Goal: Task Accomplishment & Management: Complete application form

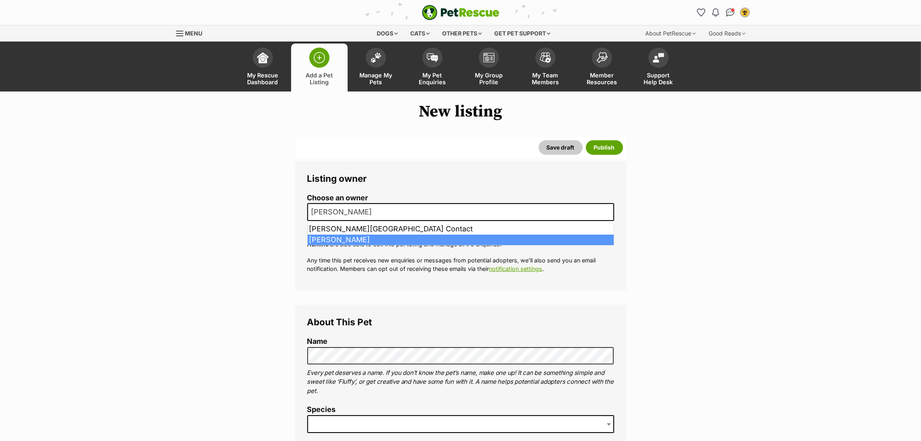
click at [350, 213] on span "[PERSON_NAME]" at bounding box center [344, 212] width 72 height 11
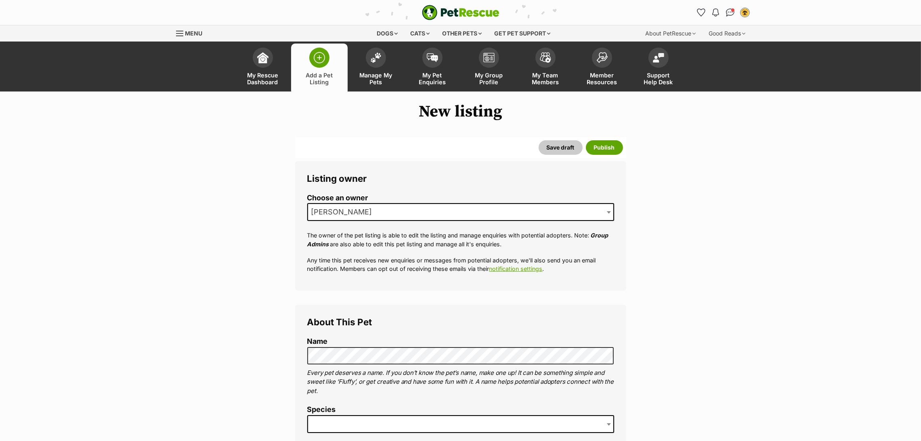
click at [337, 213] on span "[PERSON_NAME]" at bounding box center [344, 212] width 72 height 11
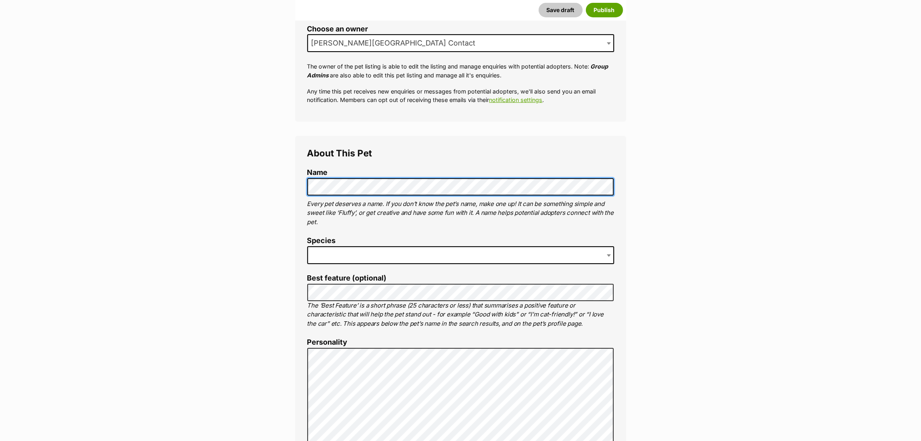
scroll to position [180, 0]
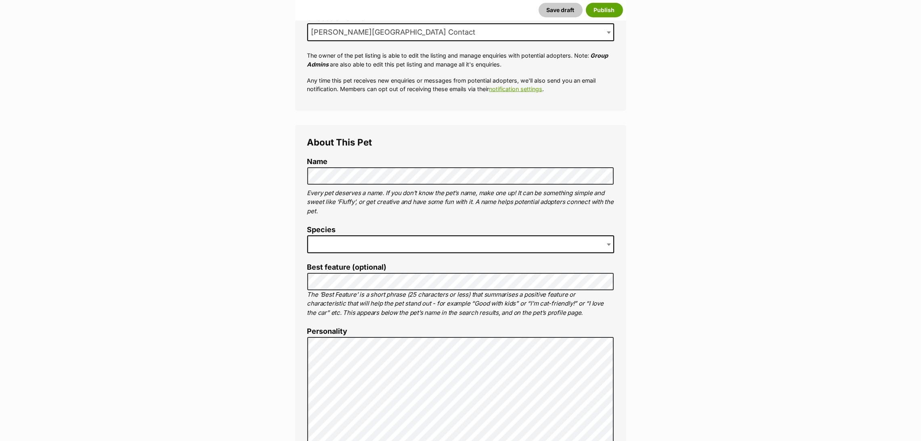
click at [483, 245] on span at bounding box center [460, 245] width 307 height 18
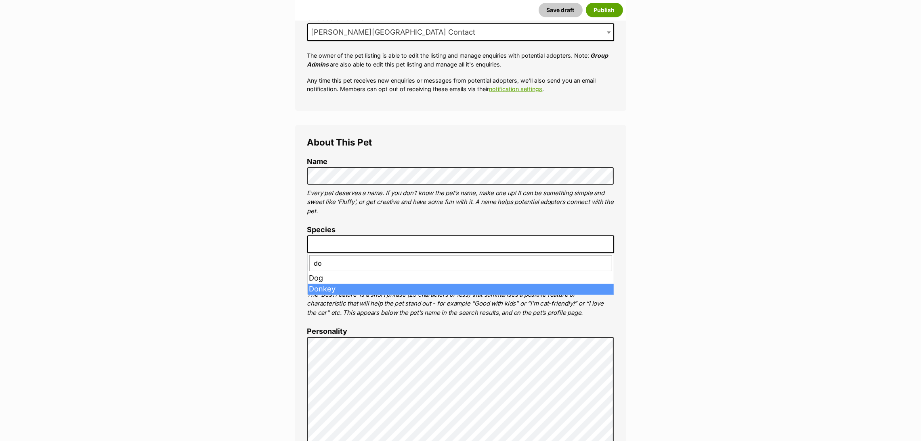
type input "do"
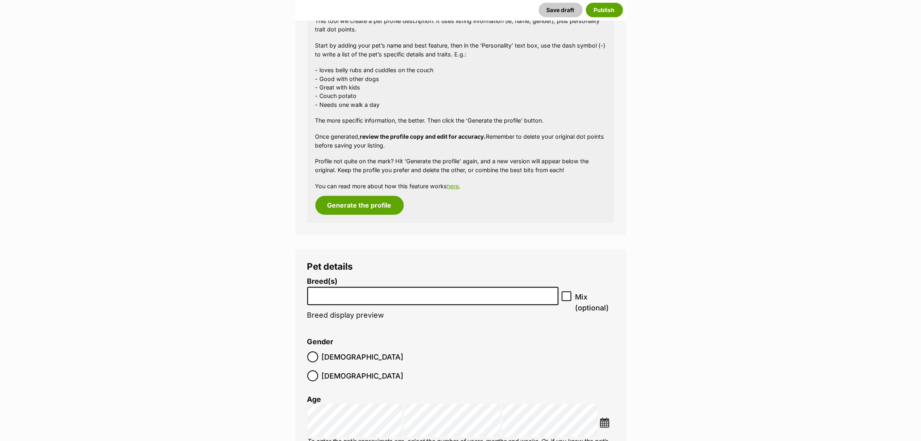
scroll to position [747, 0]
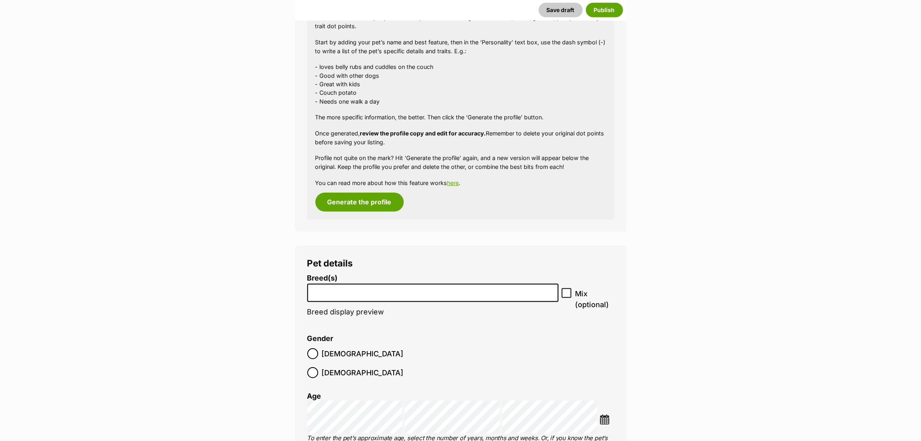
click at [324, 289] on input "search" at bounding box center [432, 291] width 245 height 8
type input "kelpie"
select select "723"
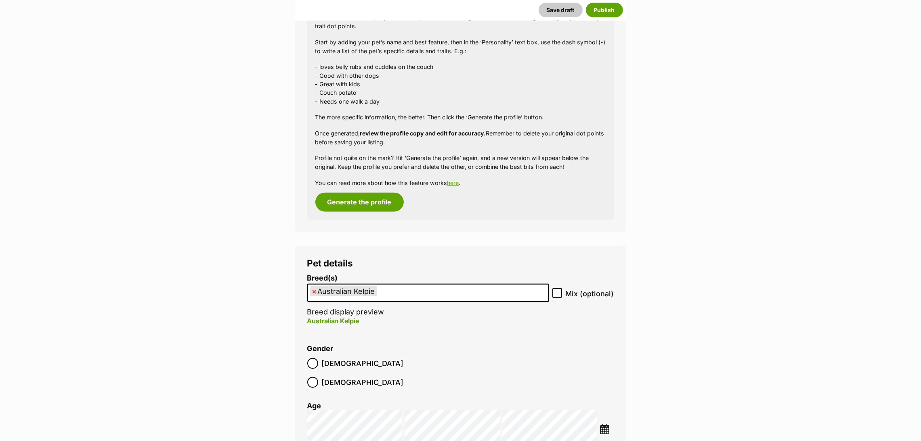
click at [412, 290] on ul "× Australian Kelpie" at bounding box center [428, 293] width 240 height 17
type input "mixed"
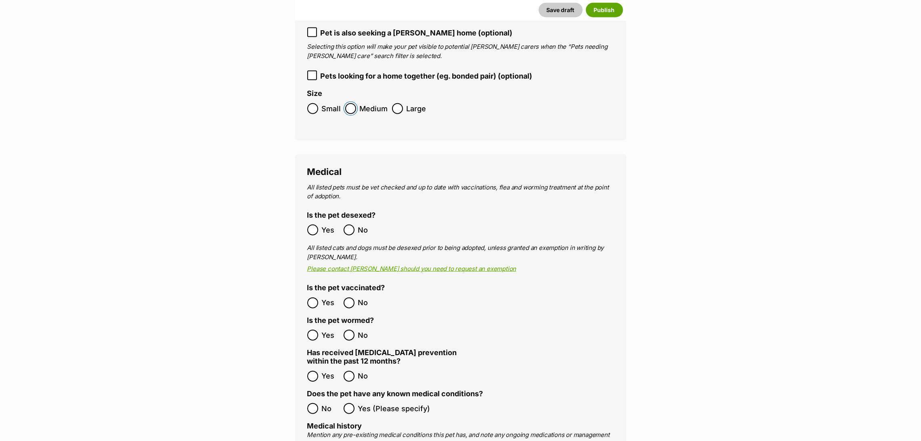
scroll to position [1253, 0]
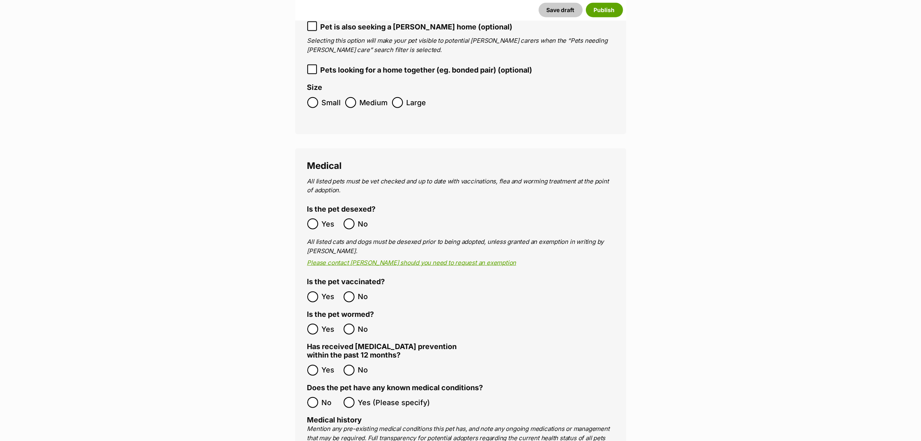
click at [289, 206] on div "Listing owner Choose an owner Kane Vet Centre Contact The owner of the pet list…" at bounding box center [460, 410] width 343 height 3050
click at [307, 416] on label "Medical history" at bounding box center [334, 420] width 55 height 8
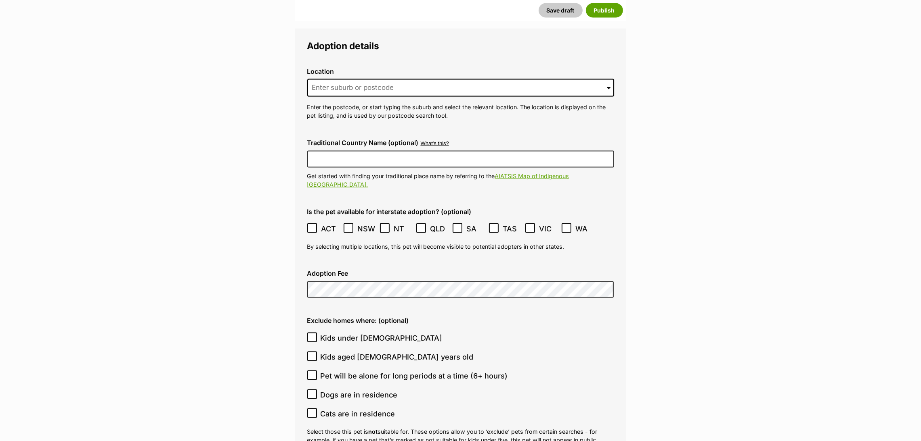
scroll to position [1856, 0]
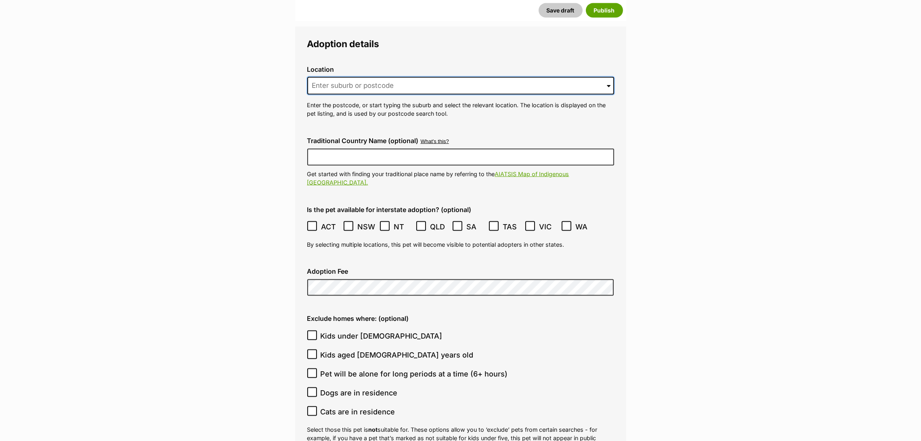
click at [500, 77] on input at bounding box center [460, 86] width 307 height 18
type input "KUNUNURRA"
type input "Australia"
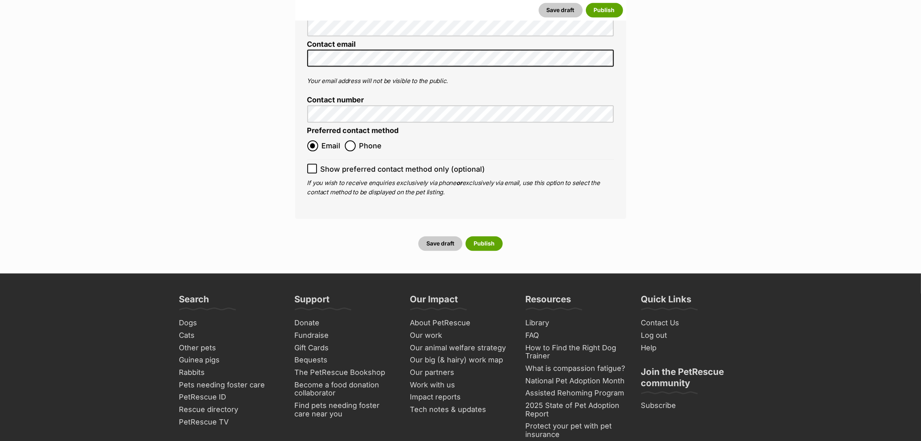
scroll to position [2897, 0]
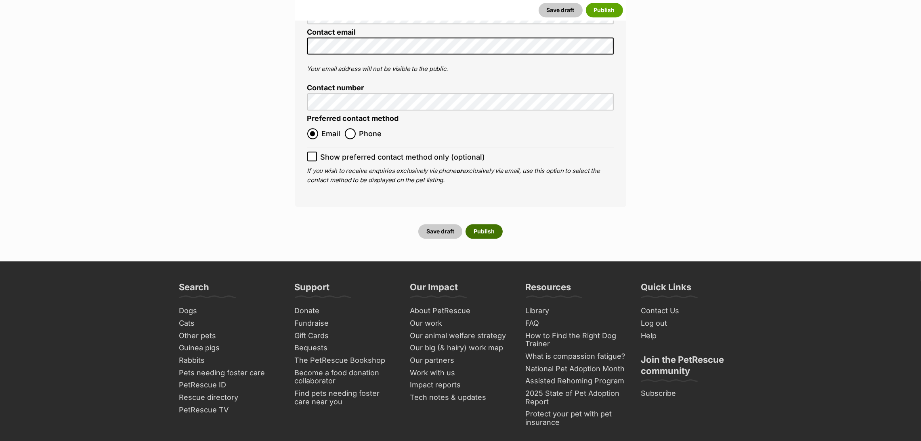
click at [498, 224] on button "Publish" at bounding box center [483, 231] width 37 height 15
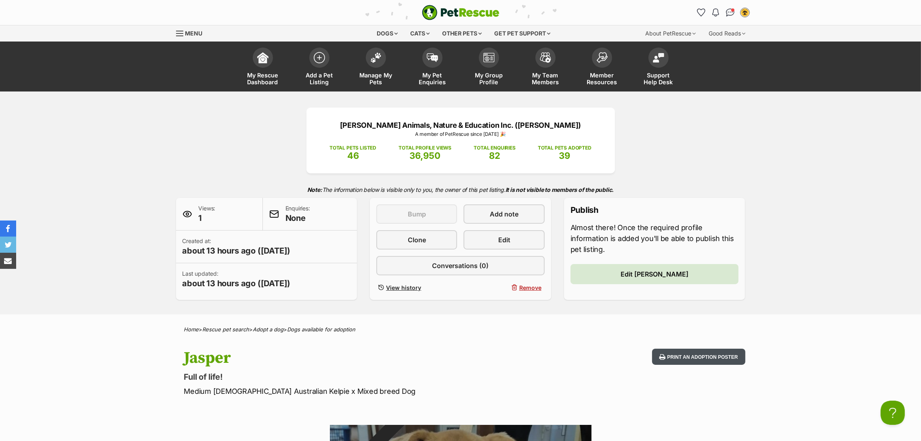
click at [684, 352] on button "Print an adoption poster" at bounding box center [698, 357] width 93 height 17
click at [493, 234] on link "Edit" at bounding box center [503, 239] width 81 height 19
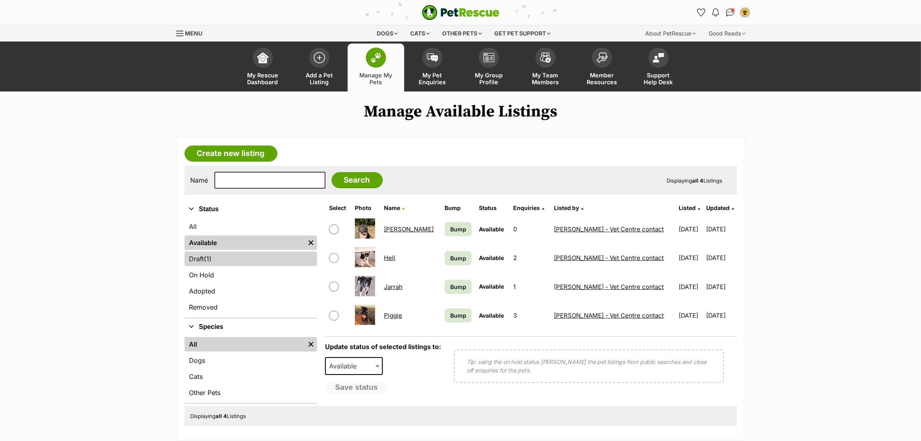
click at [212, 262] on span "(1)" at bounding box center [208, 259] width 8 height 10
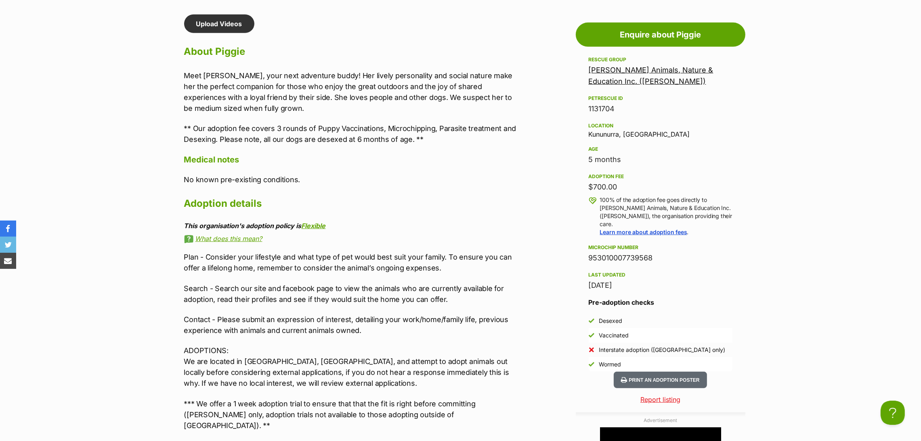
scroll to position [690, 0]
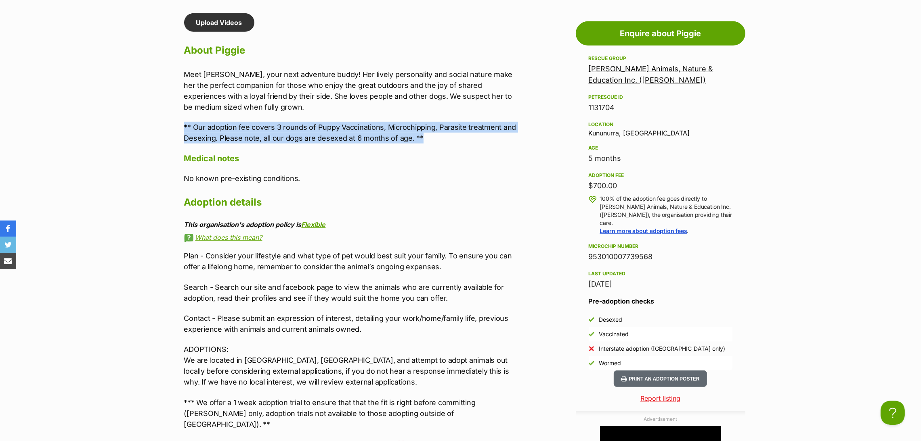
drag, startPoint x: 421, startPoint y: 138, endPoint x: 185, endPoint y: 128, distance: 235.9
click at [185, 128] on p "** Our adoption fee covers 3 rounds of Puppy Vaccinations, Microchipping, Paras…" at bounding box center [350, 133] width 333 height 22
copy p "** Our adoption fee covers 3 rounds of Puppy Vaccinations, Microchipping, Paras…"
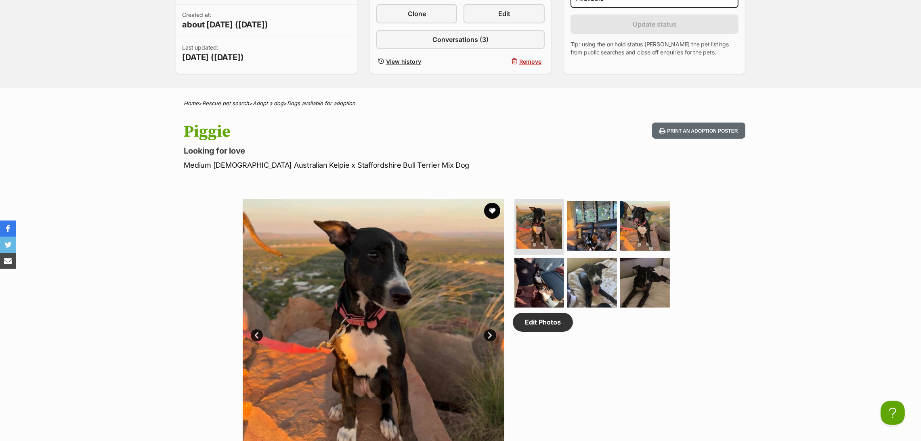
scroll to position [223, 0]
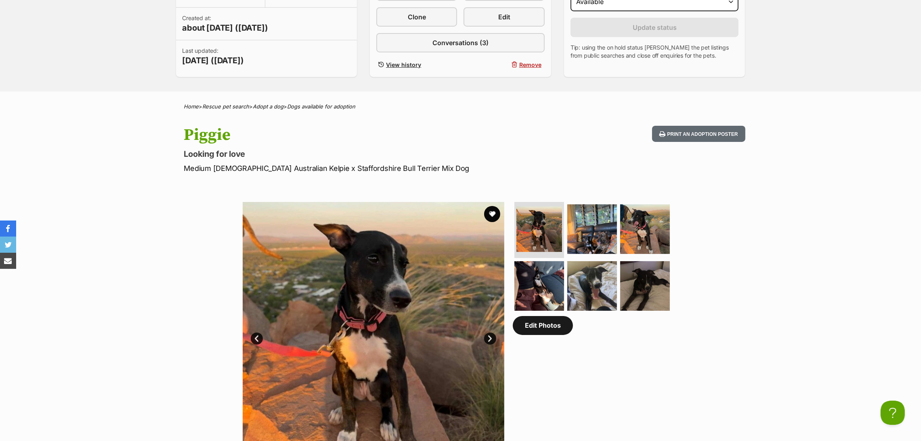
click at [529, 332] on link "Edit Photos" at bounding box center [543, 325] width 60 height 19
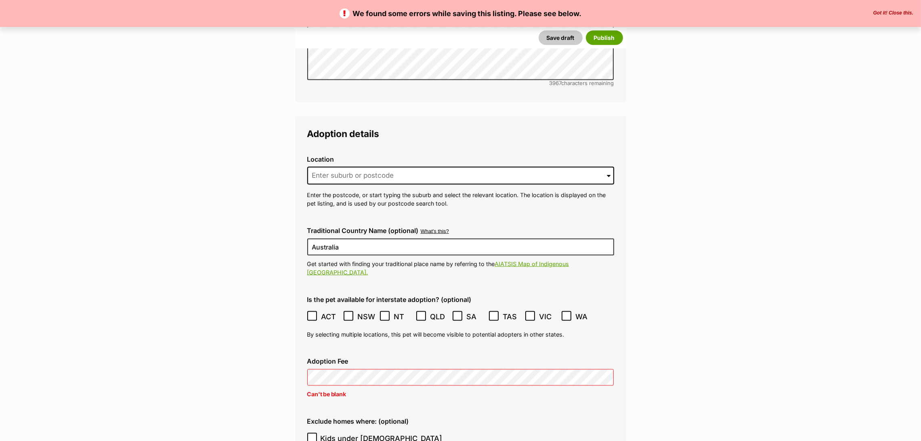
scroll to position [1856, 0]
click at [480, 167] on input at bounding box center [460, 176] width 307 height 18
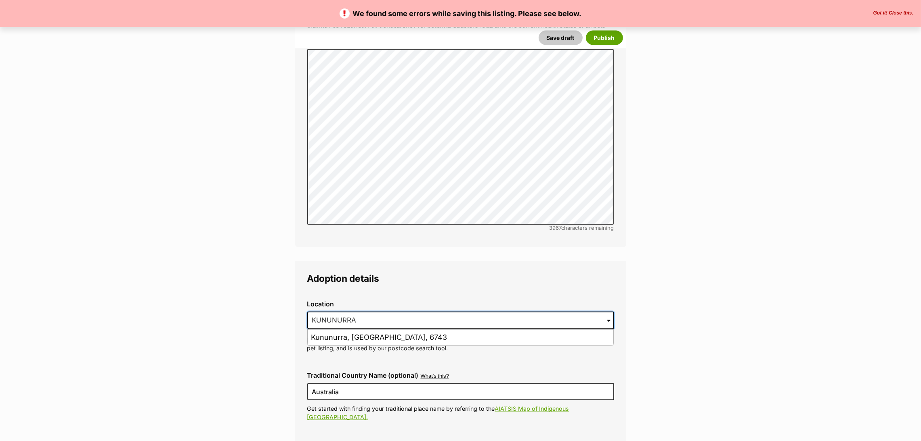
scroll to position [1712, 0]
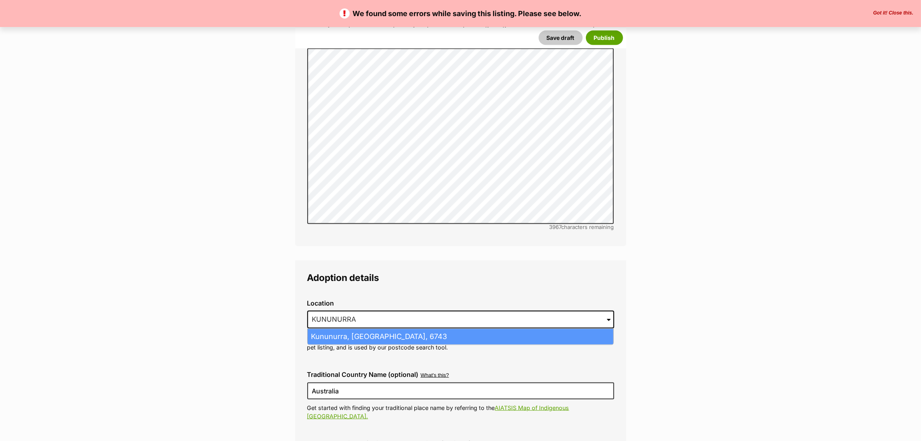
click at [410, 329] on li "Kununurra, Western Australia, 6743" at bounding box center [460, 337] width 305 height 16
type input "Kununurra, Western Australia, 6743"
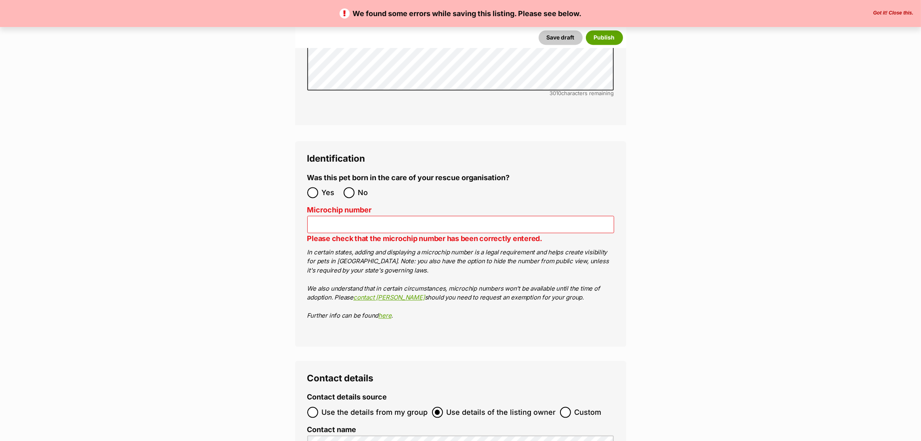
scroll to position [2582, 0]
click at [350, 186] on input "No" at bounding box center [348, 191] width 11 height 11
radio input "true"
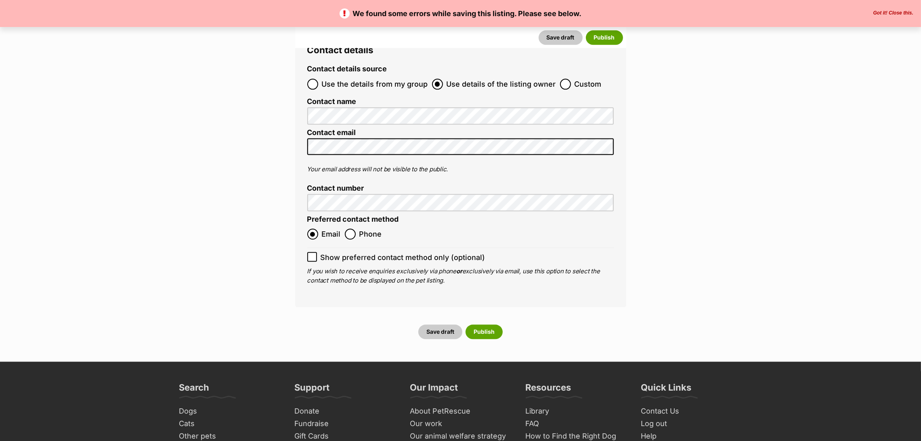
scroll to position [2938, 0]
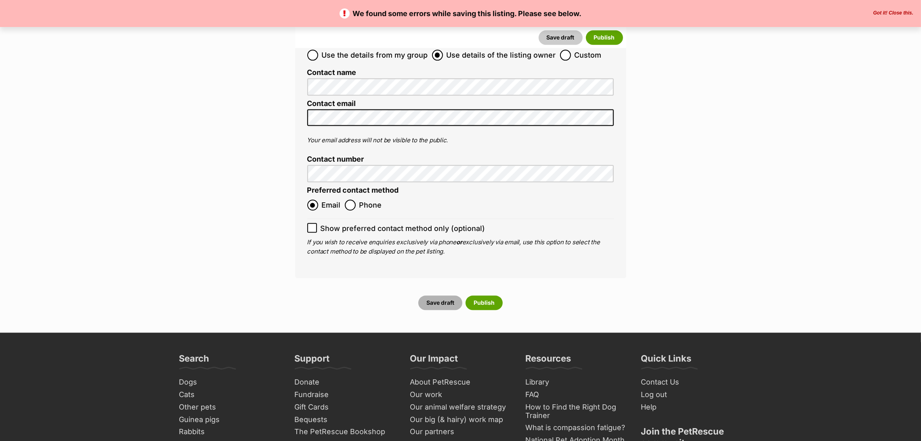
click at [446, 296] on button "Save draft" at bounding box center [440, 303] width 44 height 15
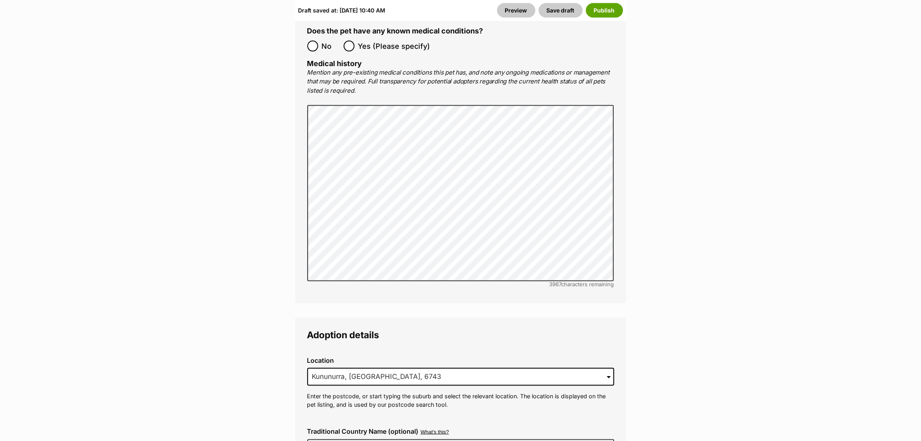
scroll to position [1732, 0]
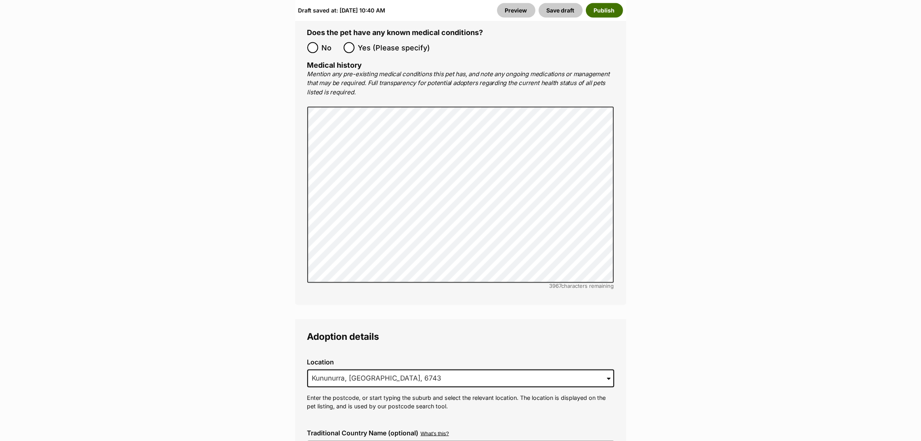
click at [614, 13] on button "Publish" at bounding box center [604, 10] width 37 height 15
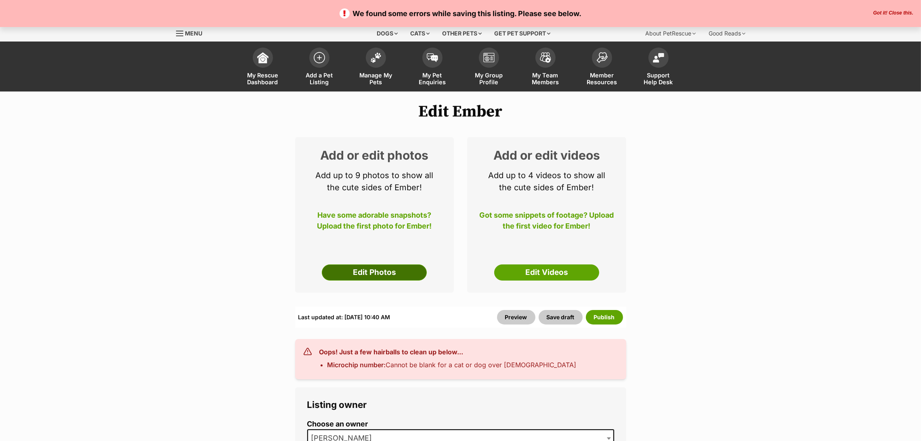
click at [385, 276] on link "Edit Photos" at bounding box center [374, 273] width 105 height 16
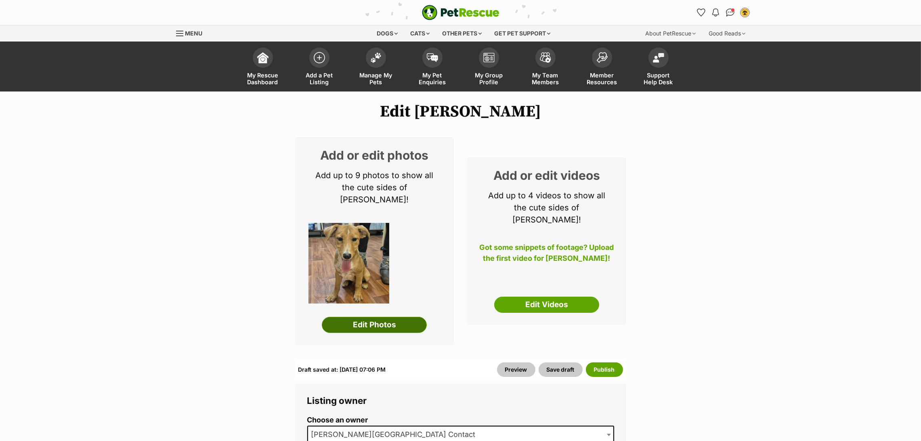
click at [362, 317] on link "Edit Photos" at bounding box center [374, 325] width 105 height 16
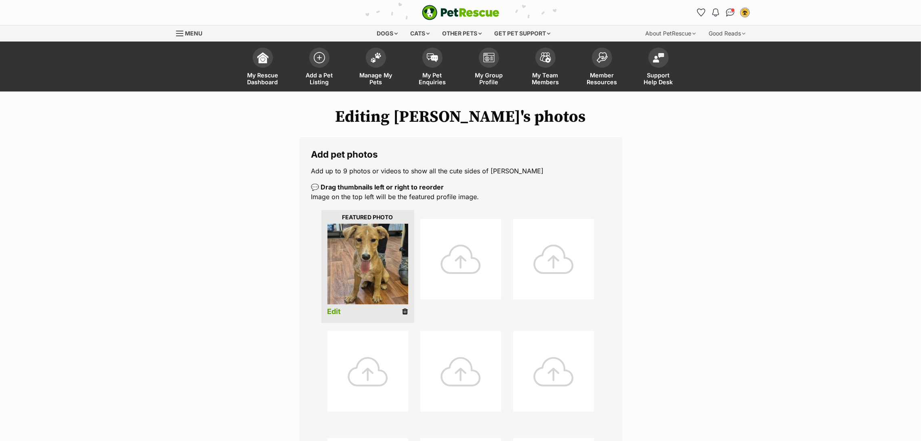
click at [469, 301] on li at bounding box center [460, 266] width 93 height 103
click at [454, 266] on div at bounding box center [460, 259] width 81 height 81
click at [467, 270] on div at bounding box center [460, 259] width 81 height 81
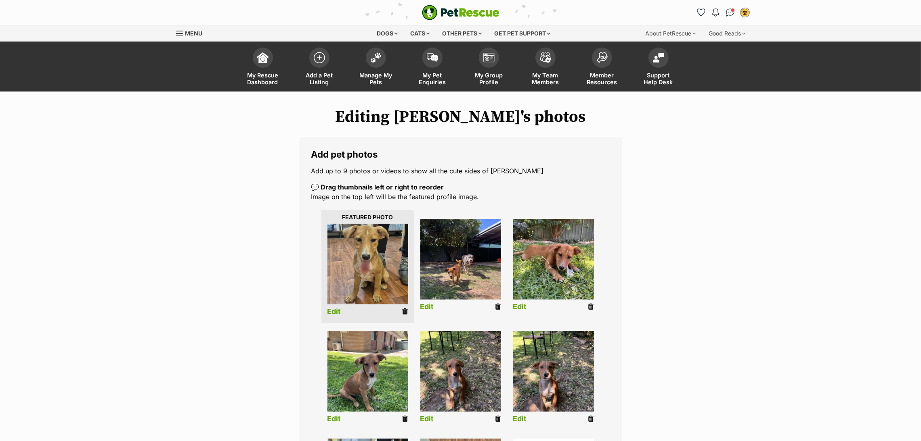
scroll to position [103, 0]
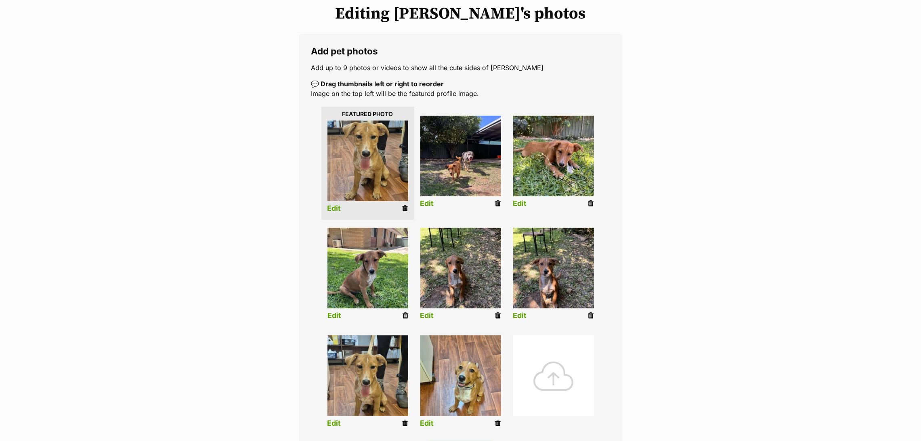
click at [337, 317] on link "Edit" at bounding box center [334, 316] width 14 height 8
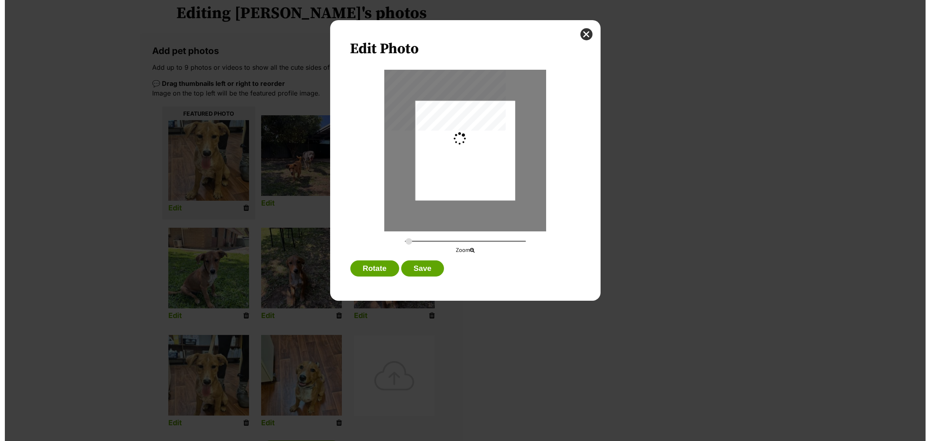
scroll to position [0, 0]
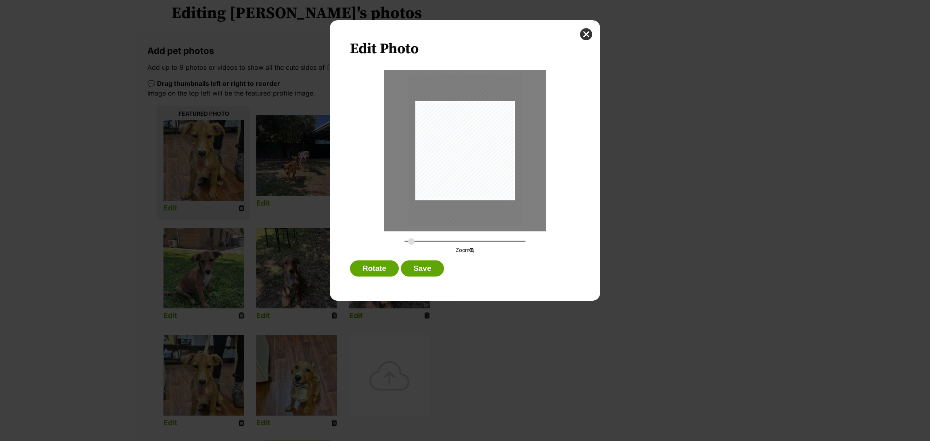
type input "0.3125"
click at [411, 241] on input "Dialog Window - Close (Press escape to close)" at bounding box center [464, 242] width 121 height 8
drag, startPoint x: 457, startPoint y: 178, endPoint x: 464, endPoint y: 179, distance: 7.4
click at [464, 179] on div "Dialog Window - Close (Press escape to close)" at bounding box center [471, 152] width 113 height 151
click at [421, 265] on button "Save" at bounding box center [422, 269] width 43 height 16
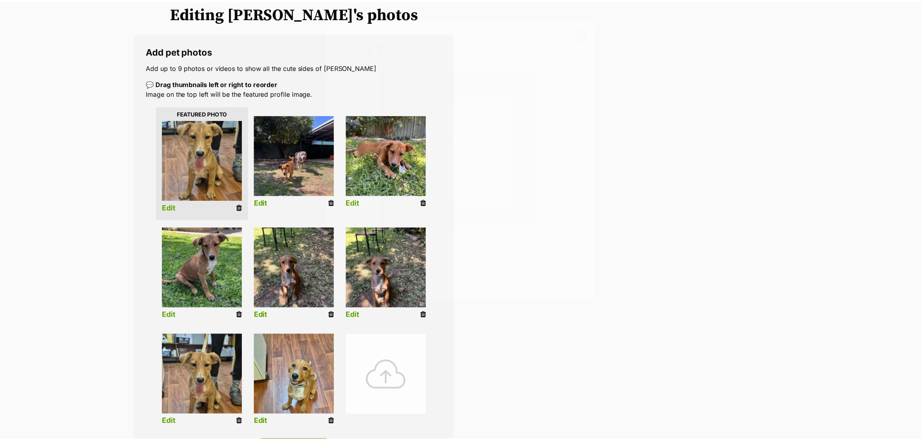
scroll to position [103, 0]
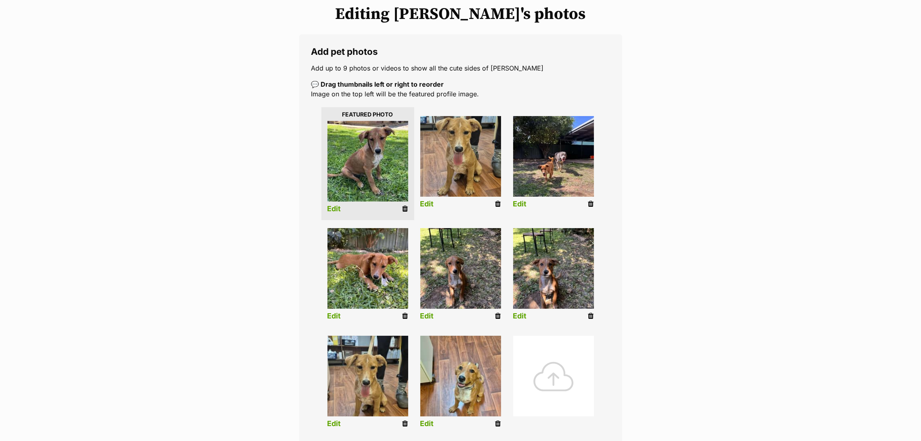
click at [404, 425] on icon at bounding box center [405, 424] width 6 height 7
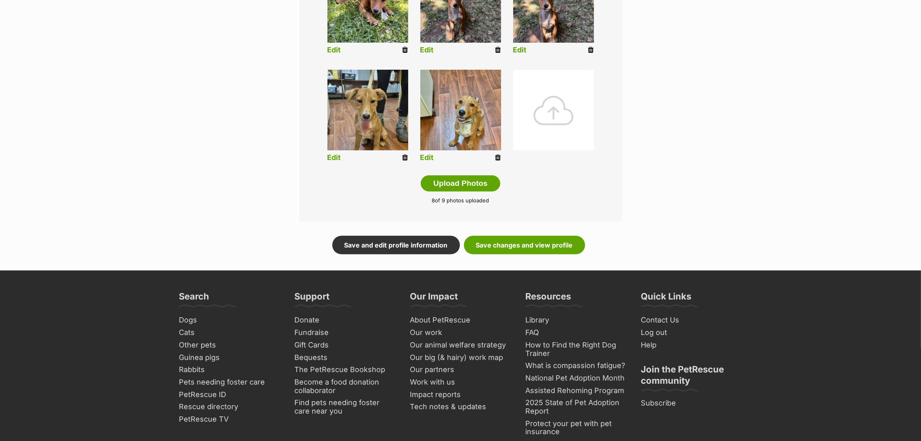
scroll to position [371, 0]
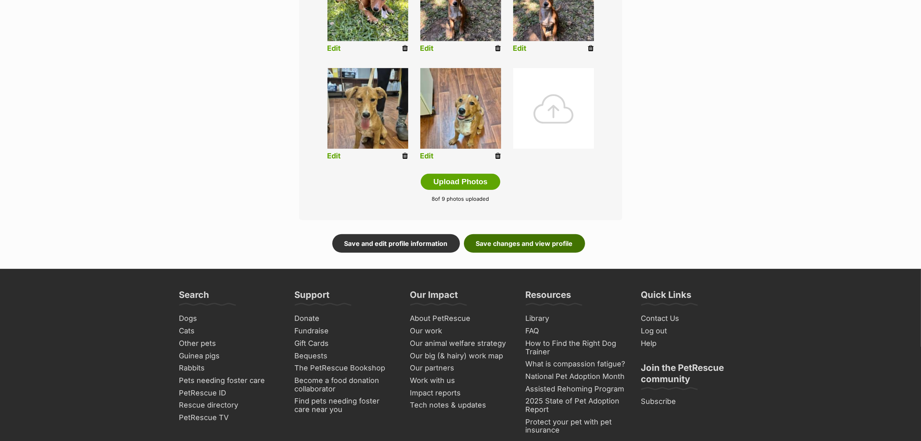
click at [566, 241] on link "Save changes and view profile" at bounding box center [524, 243] width 121 height 19
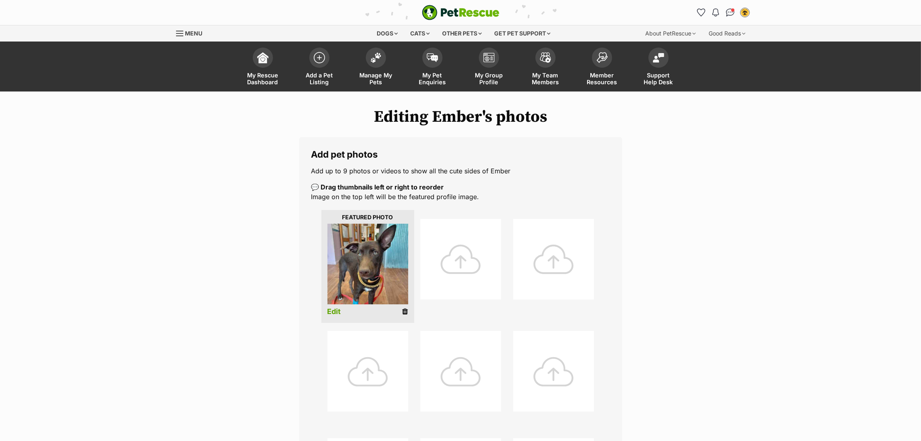
click at [519, 279] on div at bounding box center [553, 259] width 81 height 81
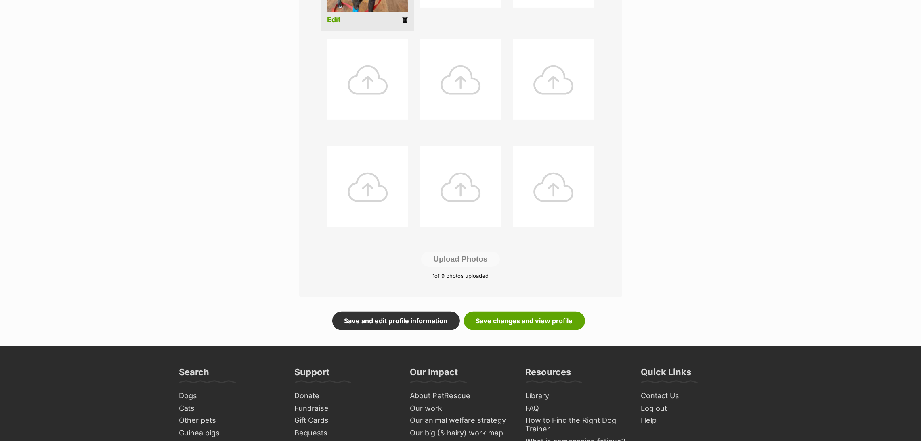
scroll to position [301, 0]
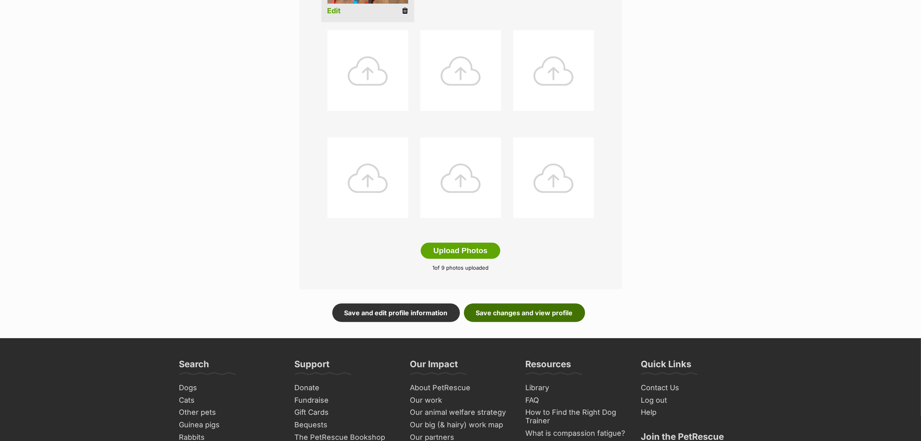
click at [529, 312] on link "Save changes and view profile" at bounding box center [524, 313] width 121 height 19
